Goal: Task Accomplishment & Management: Manage account settings

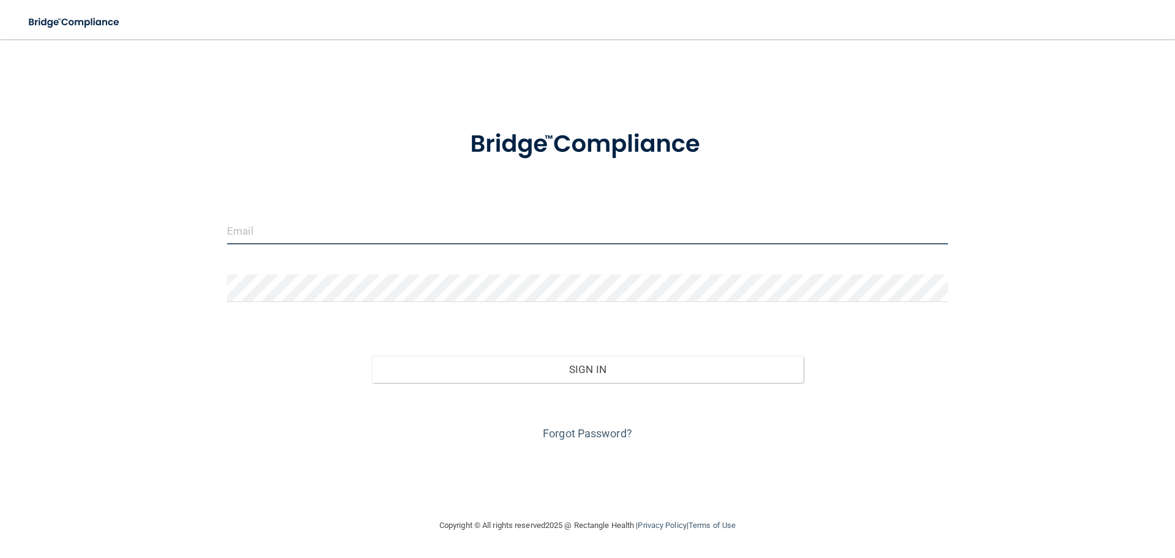
type input "[EMAIL_ADDRESS][DOMAIN_NAME]"
click at [414, 225] on input "[EMAIL_ADDRESS][DOMAIN_NAME]" at bounding box center [587, 231] width 721 height 28
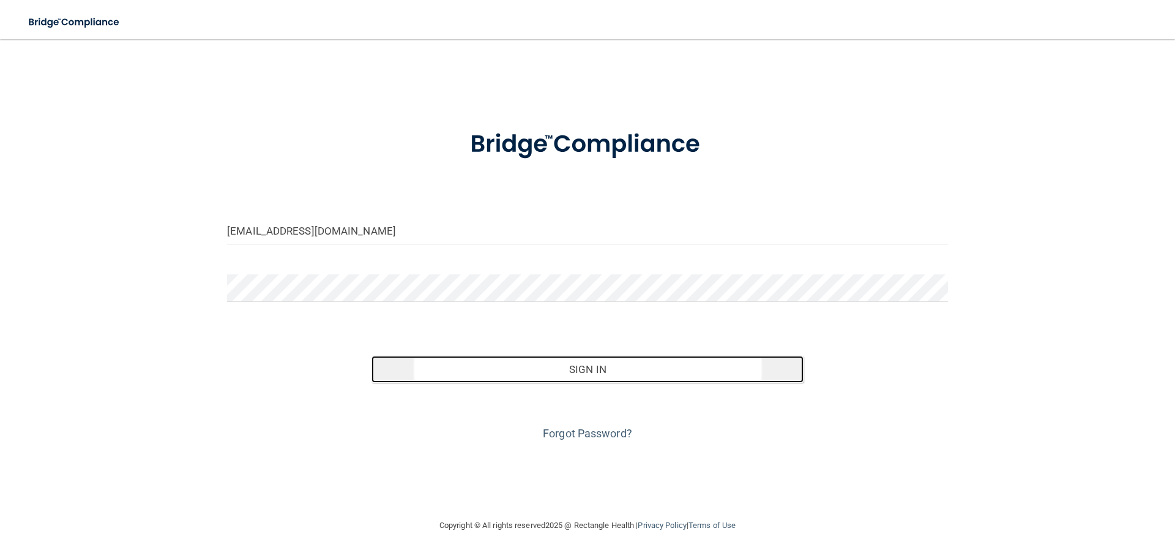
click at [498, 373] on button "Sign In" at bounding box center [588, 369] width 433 height 27
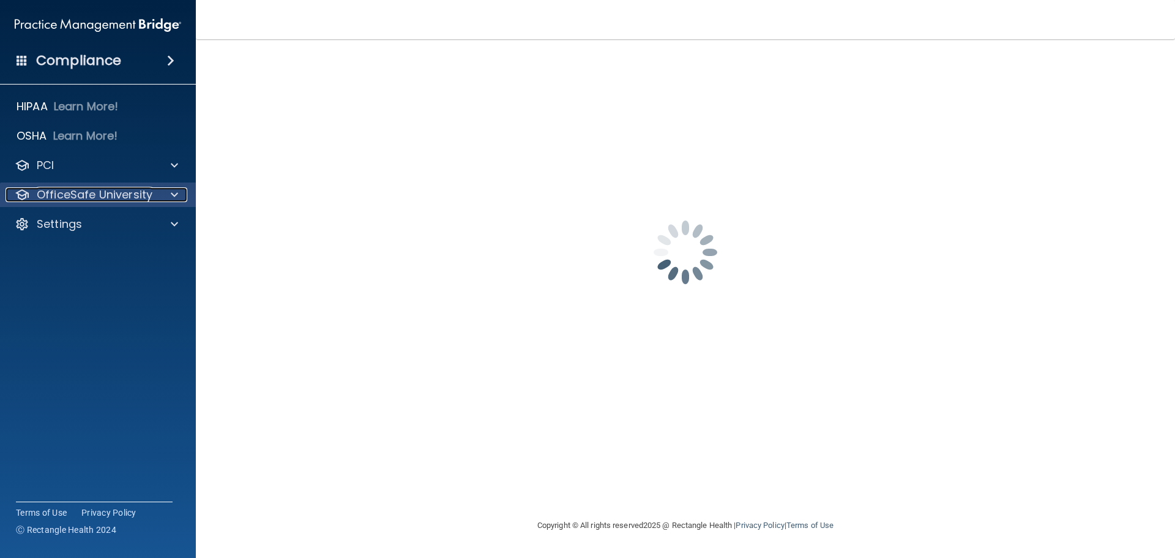
click at [175, 193] on span at bounding box center [174, 194] width 7 height 15
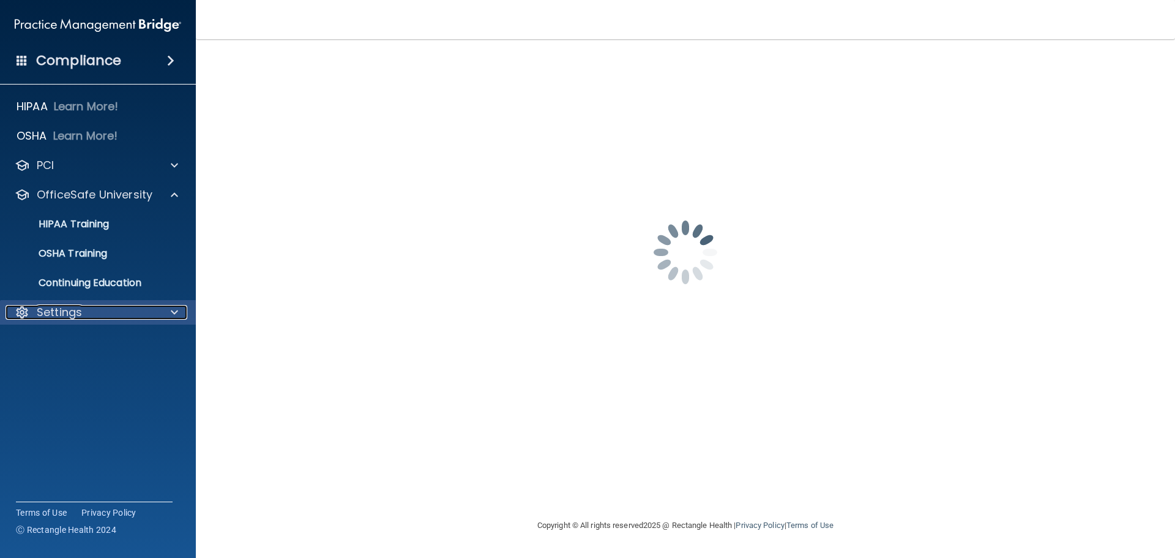
click at [168, 312] on div at bounding box center [172, 312] width 31 height 15
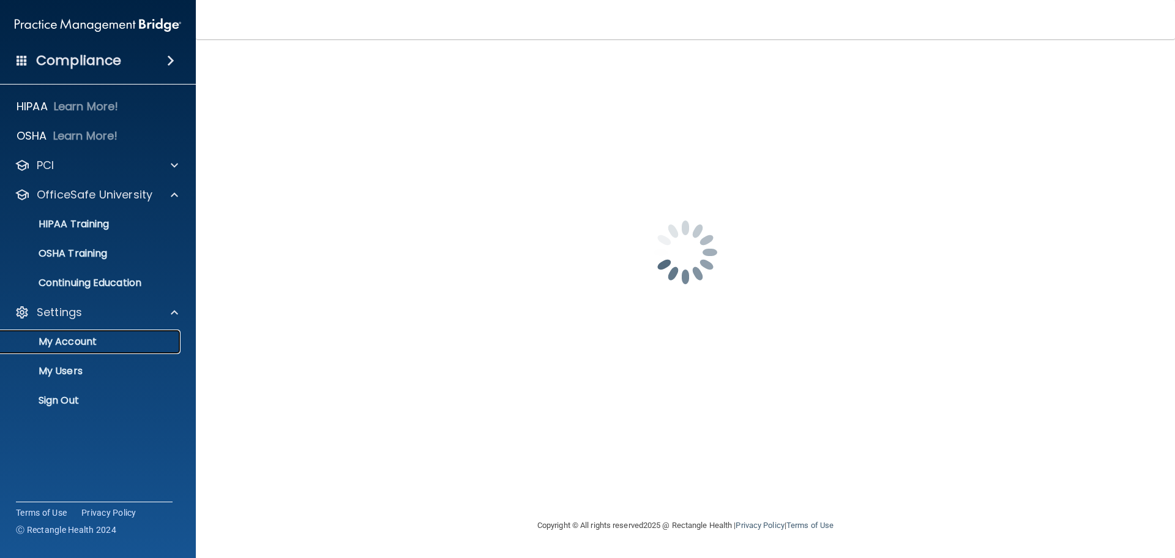
click at [88, 342] on p "My Account" at bounding box center [91, 341] width 167 height 12
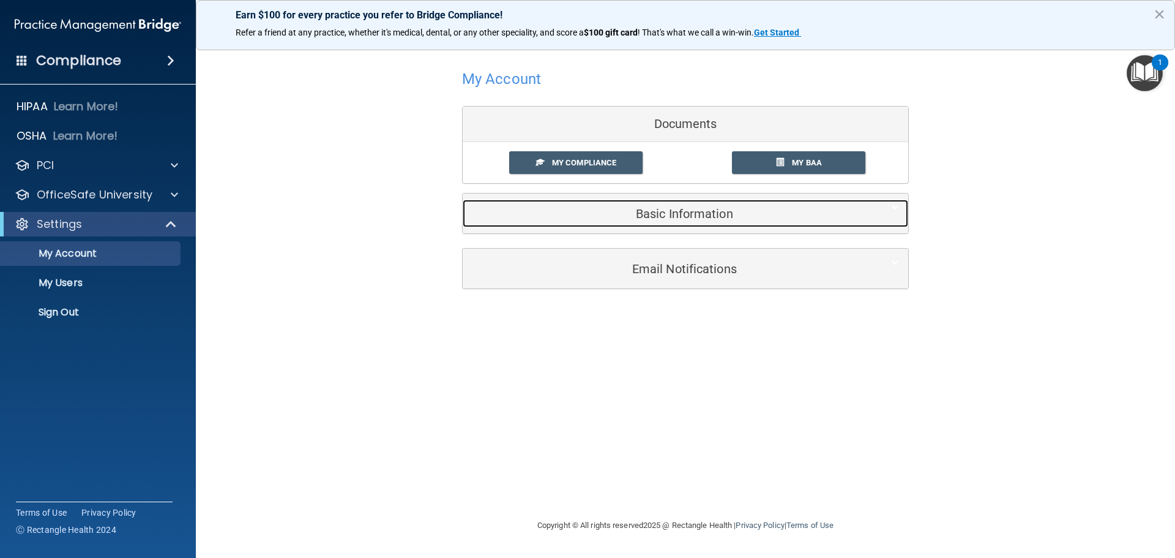
click at [678, 225] on div "Basic Information" at bounding box center [667, 214] width 408 height 28
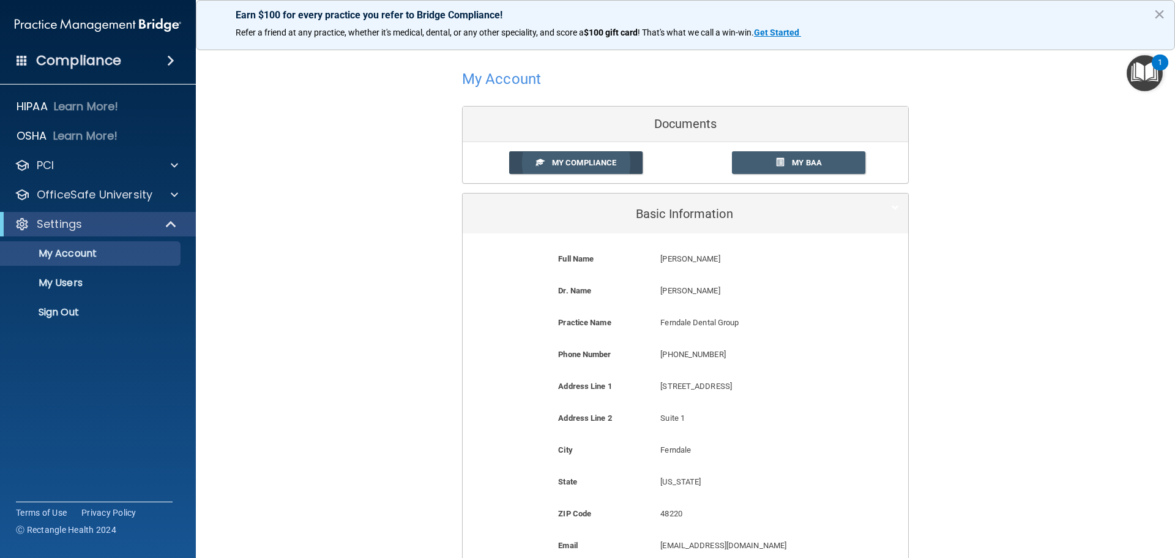
click at [592, 166] on span "My Compliance" at bounding box center [584, 162] width 64 height 9
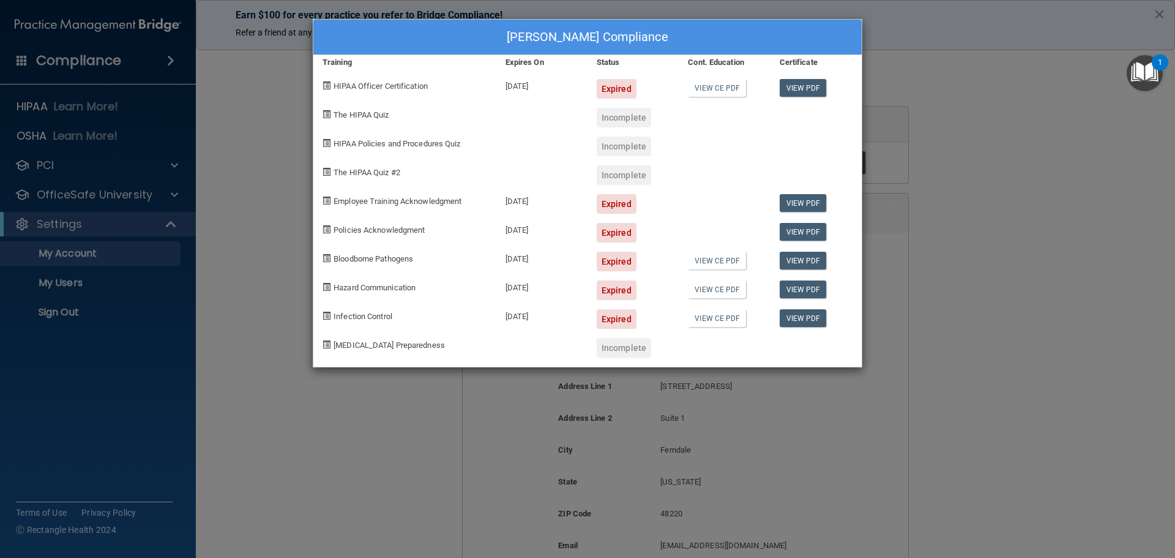
click at [1008, 294] on div "Kyle Jonna's Compliance Training Expires On Status Cont. Education Certificate …" at bounding box center [587, 279] width 1175 height 558
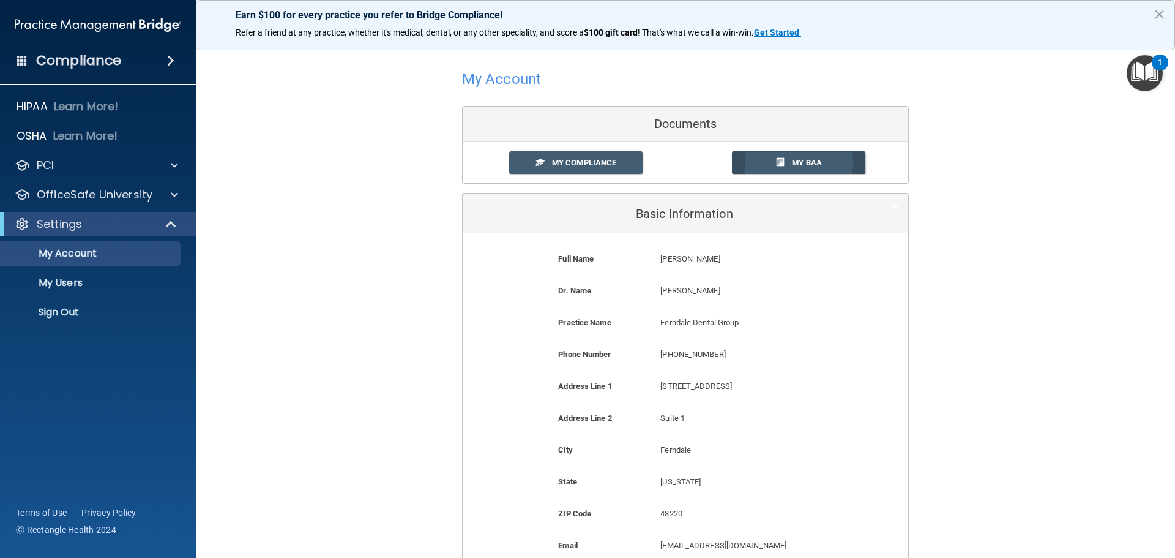
click at [802, 159] on span "My BAA" at bounding box center [807, 162] width 30 height 9
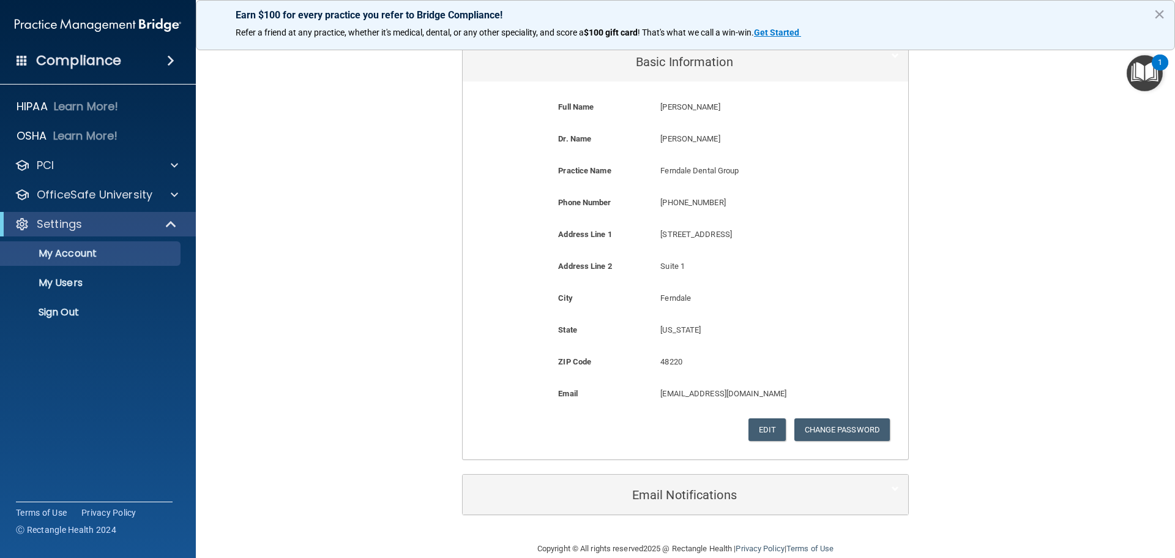
scroll to position [111, 0]
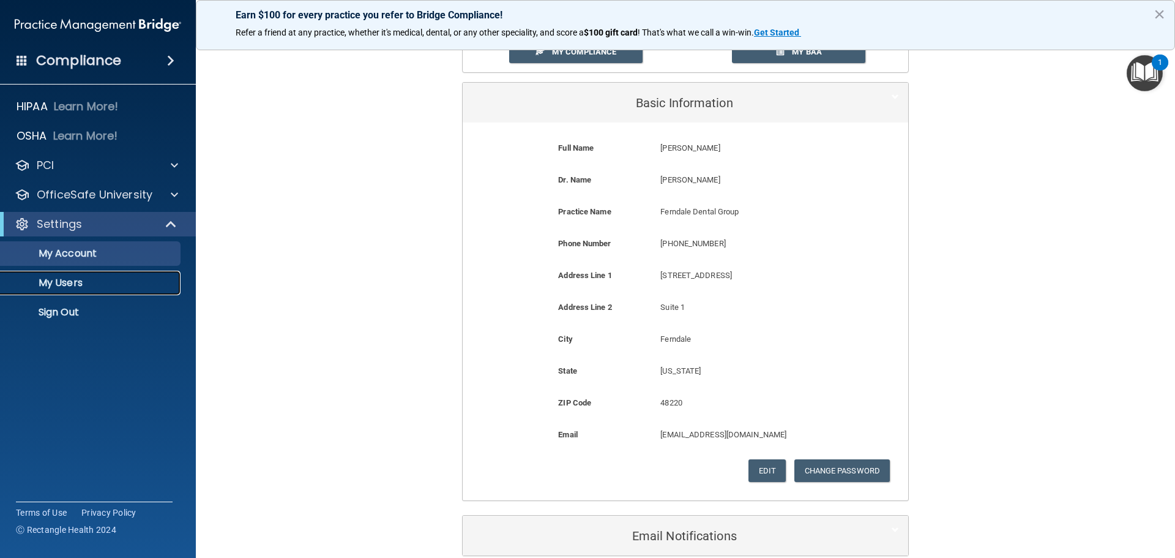
click at [72, 283] on p "My Users" at bounding box center [91, 283] width 167 height 12
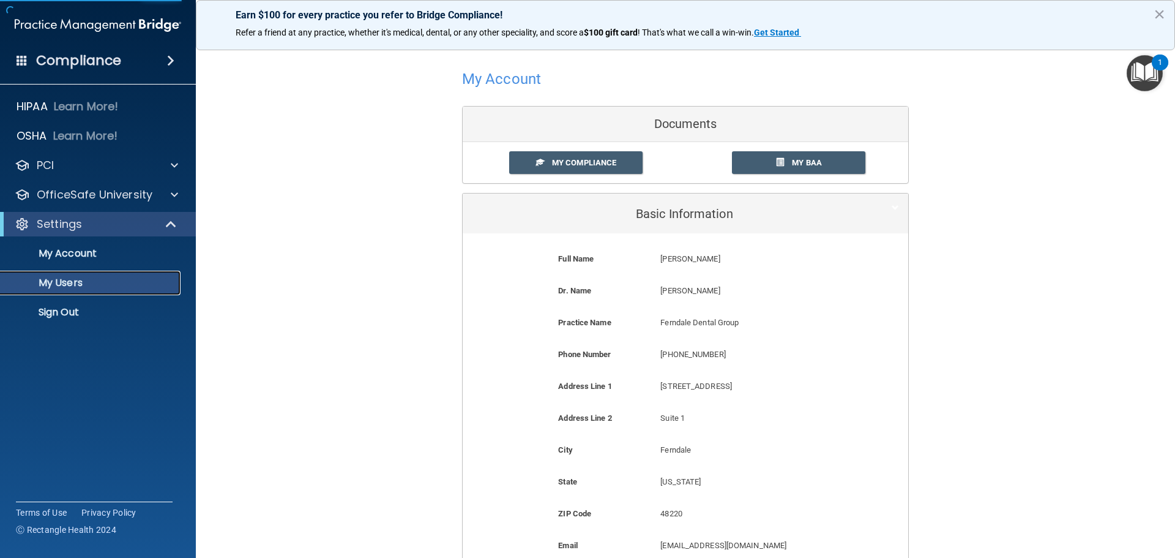
select select "20"
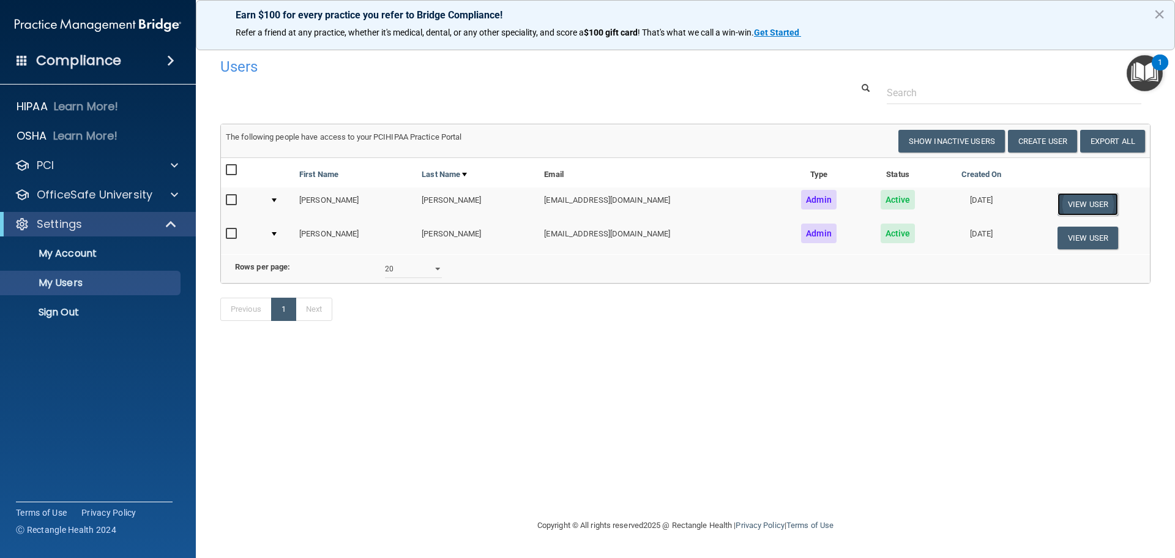
click at [1082, 202] on button "View User" at bounding box center [1088, 204] width 61 height 23
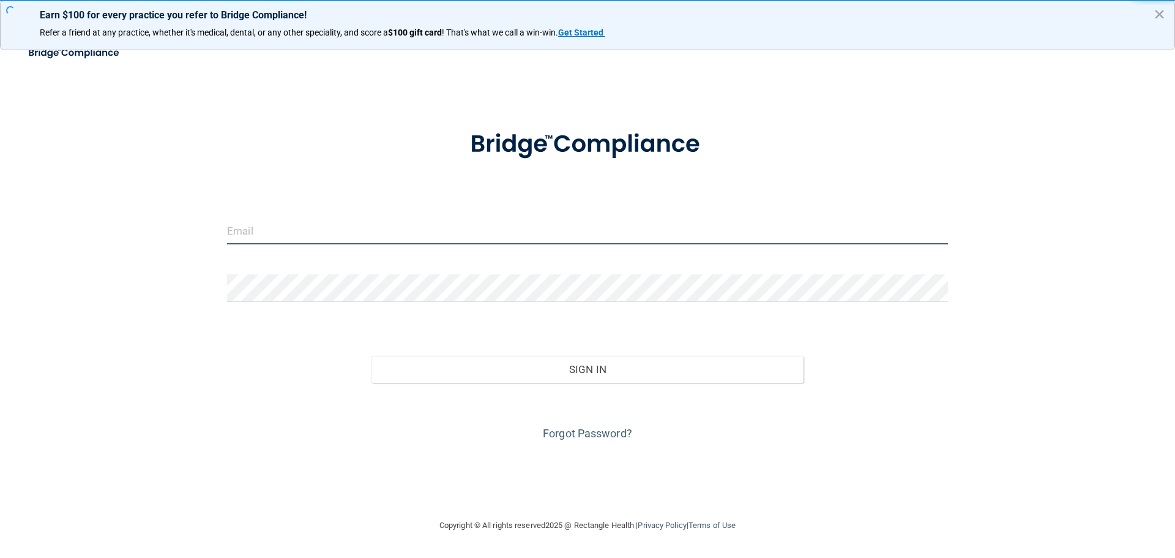
type input "ferndaledentalgrp@gmail.com"
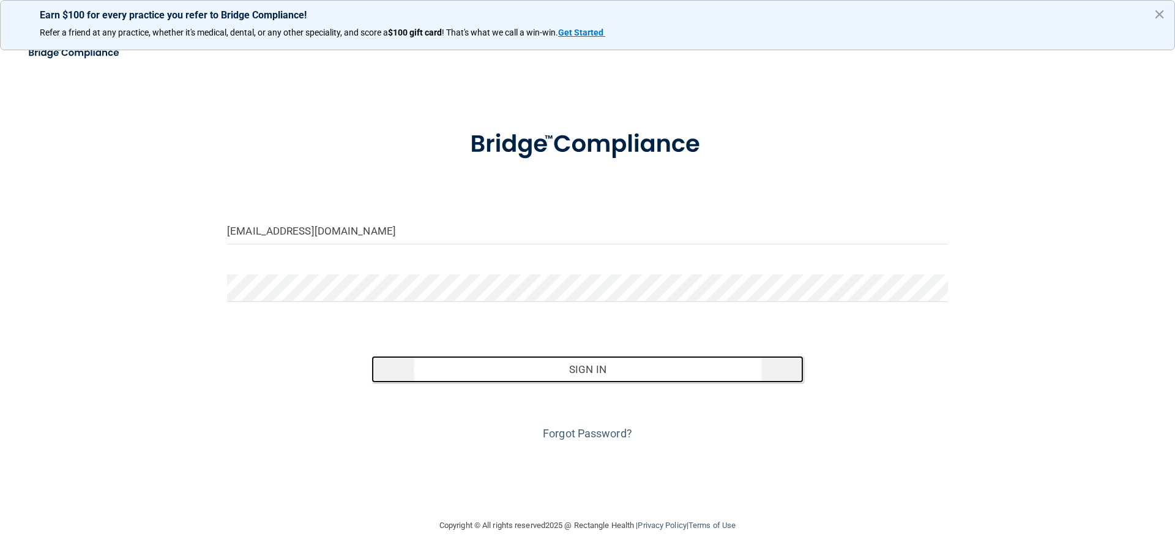
click at [578, 370] on button "Sign In" at bounding box center [588, 369] width 433 height 27
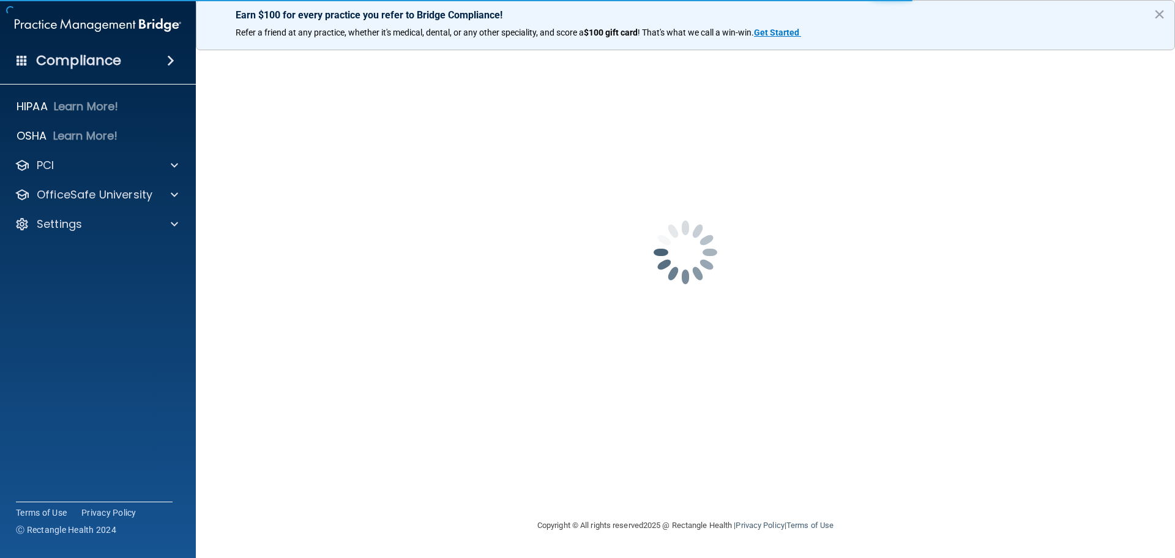
click at [168, 61] on span at bounding box center [170, 60] width 7 height 15
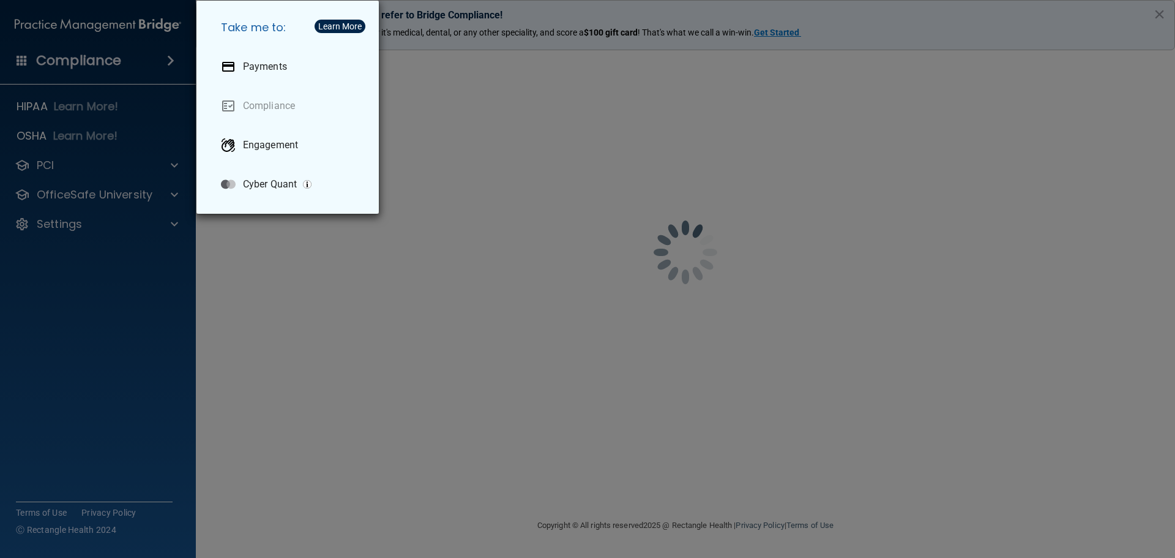
click at [596, 158] on div "Take me to: Payments Compliance Engagement Cyber Quant" at bounding box center [587, 279] width 1175 height 558
